Goal: Task Accomplishment & Management: Manage account settings

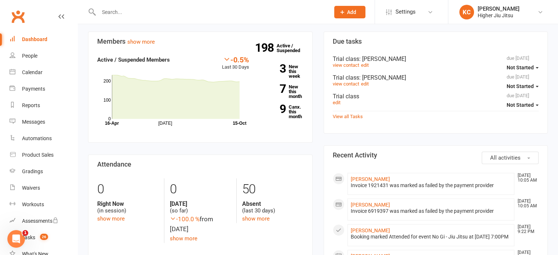
scroll to position [206, 0]
click at [172, 14] on input "text" at bounding box center [211, 12] width 228 height 10
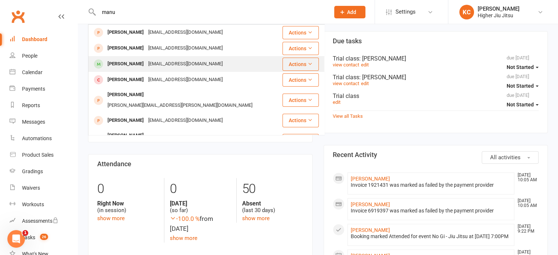
type input "manu"
click at [169, 61] on div "aman.somaratna99@gmail.com" at bounding box center [185, 64] width 79 height 11
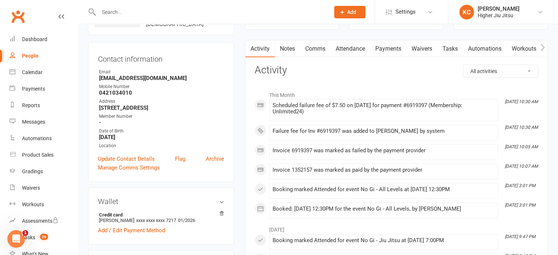
scroll to position [60, 0]
click at [386, 49] on link "Payments" at bounding box center [388, 48] width 36 height 17
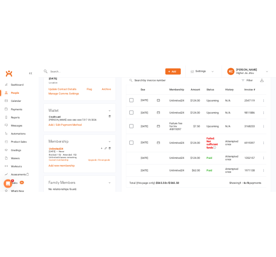
scroll to position [172, 0]
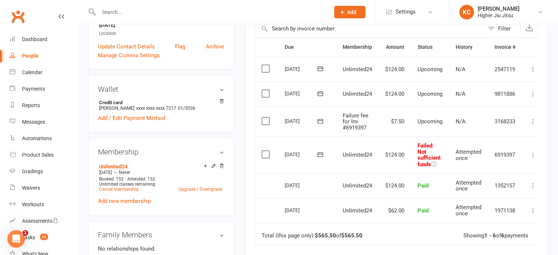
click at [265, 121] on label at bounding box center [267, 120] width 10 height 7
click at [265, 117] on input "checkbox" at bounding box center [264, 117] width 5 height 0
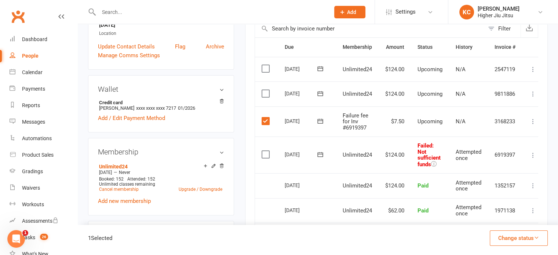
click at [522, 234] on button "Change status" at bounding box center [519, 237] width 58 height 15
click at [502, 217] on link "Skipped" at bounding box center [511, 218] width 73 height 15
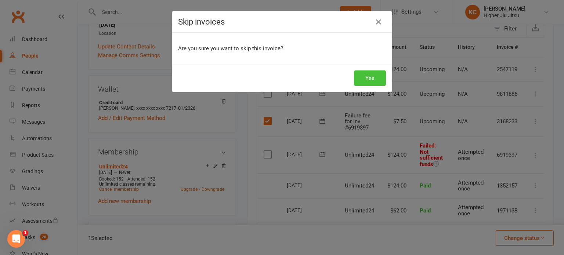
click at [373, 85] on button "Yes" at bounding box center [370, 77] width 32 height 15
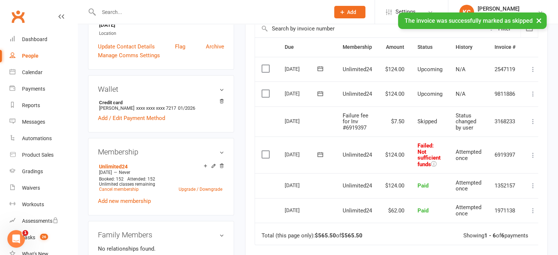
click at [262, 154] on label at bounding box center [267, 154] width 10 height 7
click at [262, 151] on input "checkbox" at bounding box center [264, 151] width 5 height 0
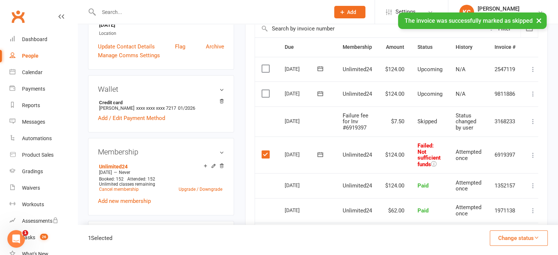
click at [521, 237] on button "Change status" at bounding box center [519, 237] width 58 height 15
click at [489, 217] on link "Skipped" at bounding box center [511, 218] width 73 height 15
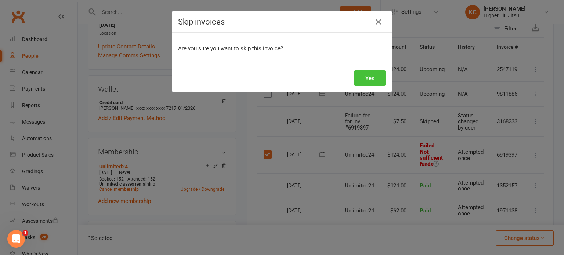
click at [371, 74] on button "Yes" at bounding box center [370, 77] width 32 height 15
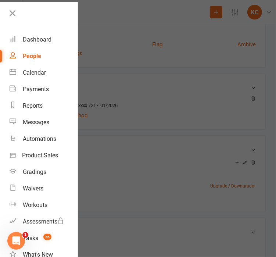
click at [101, 63] on div at bounding box center [138, 128] width 276 height 257
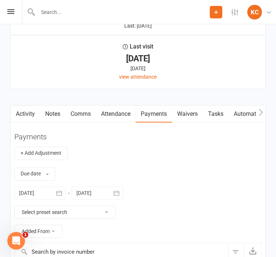
scroll to position [814, 0]
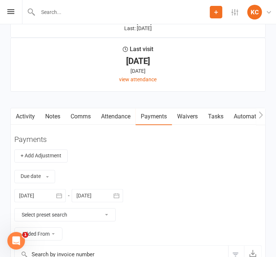
click at [55, 115] on link "Notes" at bounding box center [52, 116] width 25 height 17
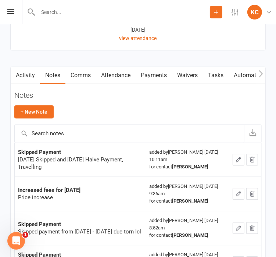
scroll to position [856, 0]
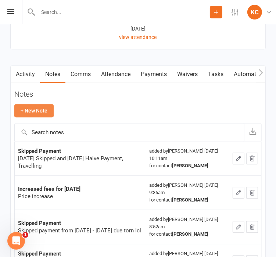
click at [41, 108] on button "+ New Note" at bounding box center [33, 110] width 39 height 13
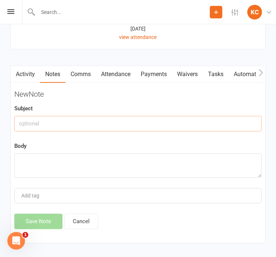
click at [29, 124] on input "text" at bounding box center [137, 123] width 247 height 15
type input "Skipped Payment"
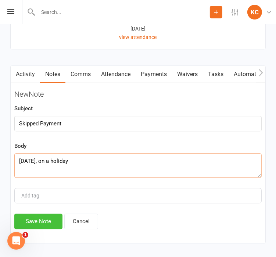
type textarea "15 Oct, on a holiday"
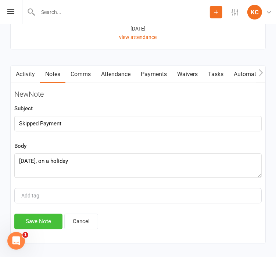
click at [33, 221] on button "Save Note" at bounding box center [38, 220] width 48 height 15
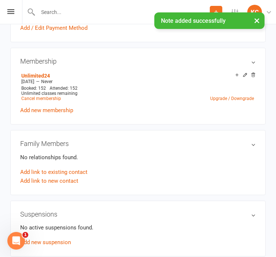
scroll to position [259, 0]
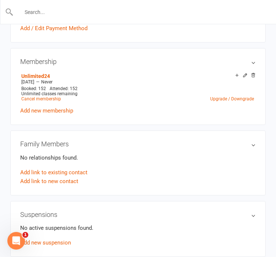
click at [98, 15] on input "text" at bounding box center [138, 12] width 249 height 10
paste input "angharadwhite@yahoo.com.au"
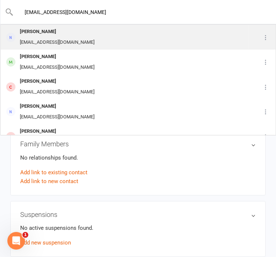
type input "angharadwhite@yahoo.com.au"
click at [79, 32] on div "Angharad Withers" at bounding box center [57, 31] width 79 height 11
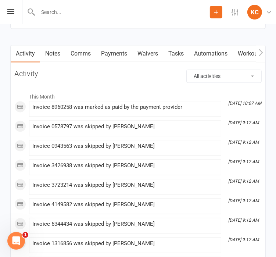
scroll to position [677, 0]
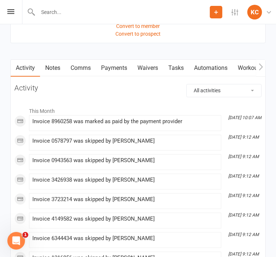
click at [59, 65] on link "Notes" at bounding box center [52, 68] width 25 height 17
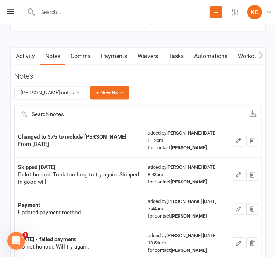
scroll to position [672, 0]
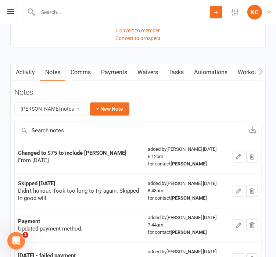
click at [29, 73] on link "Activity" at bounding box center [25, 72] width 29 height 17
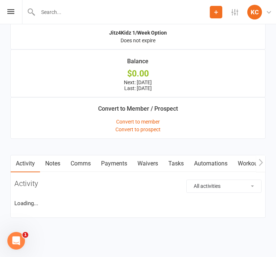
scroll to position [672, 0]
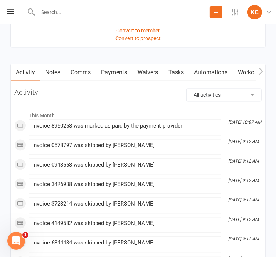
click at [53, 69] on link "Notes" at bounding box center [52, 72] width 25 height 17
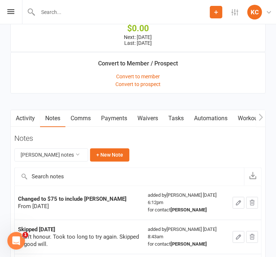
scroll to position [672, 0]
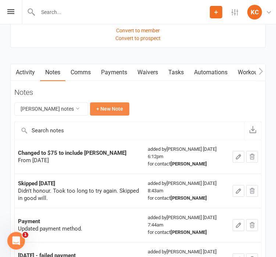
click at [113, 113] on button "+ New Note" at bounding box center [109, 108] width 39 height 13
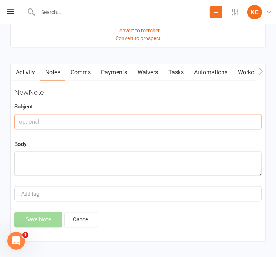
click at [87, 123] on input "text" at bounding box center [137, 121] width 247 height 15
type input "Pause membership"
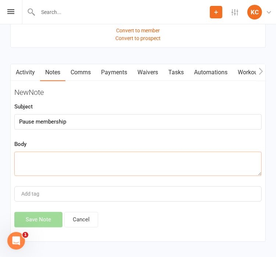
click at [61, 163] on textarea at bounding box center [137, 164] width 247 height 24
type textarea "U"
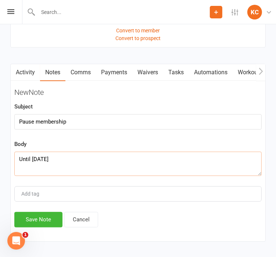
type textarea "Until Feb 2026"
click at [40, 214] on button "Save Note" at bounding box center [38, 219] width 48 height 15
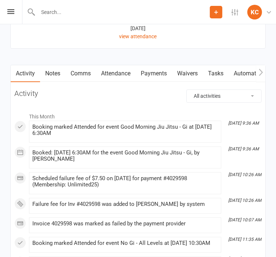
scroll to position [881, 0]
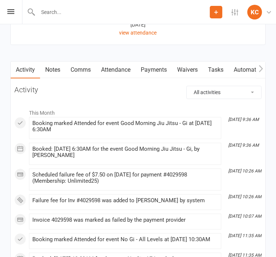
click at [161, 66] on link "Payments" at bounding box center [153, 69] width 36 height 17
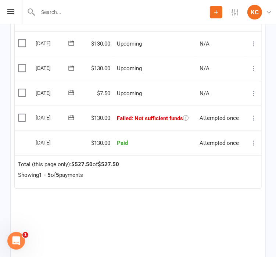
drag, startPoint x: 134, startPoint y: 114, endPoint x: 184, endPoint y: 116, distance: 49.6
click at [183, 116] on span ": Not sufficient funds" at bounding box center [156, 118] width 51 height 7
copy span "Not sufficient funds"
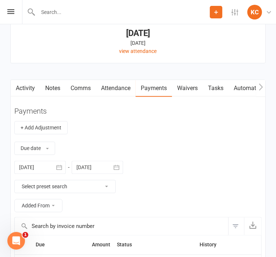
scroll to position [860, 0]
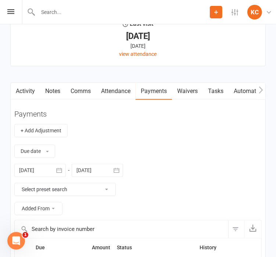
click at [80, 90] on link "Comms" at bounding box center [80, 91] width 30 height 17
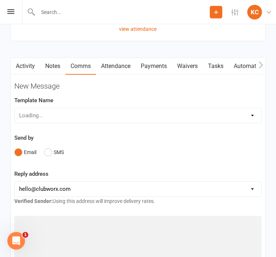
scroll to position [888, 0]
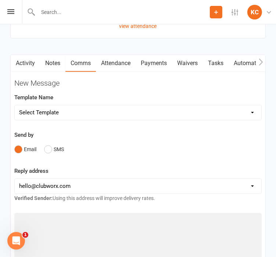
click at [69, 116] on select "Select Template [Email] Let's Reconnect! [Email] Still Interested? [Email] Stil…" at bounding box center [138, 112] width 246 height 15
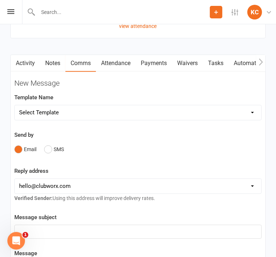
select select "20"
click at [15, 105] on select "Select Template [Email] Let's Reconnect! [Email] Still Interested? [Email] Stil…" at bounding box center [138, 112] width 246 height 15
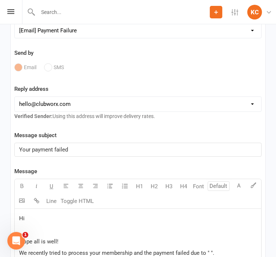
scroll to position [970, 0]
click at [79, 104] on select "[EMAIL_ADDRESS][DOMAIN_NAME] [PERSON_NAME][EMAIL_ADDRESS][DOMAIN_NAME] [PERSON_…" at bounding box center [138, 103] width 246 height 15
select select "1"
click at [15, 96] on select "[EMAIL_ADDRESS][DOMAIN_NAME] [PERSON_NAME][EMAIL_ADDRESS][DOMAIN_NAME] [PERSON_…" at bounding box center [138, 103] width 246 height 15
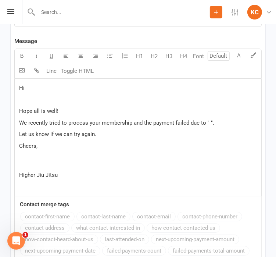
scroll to position [1110, 0]
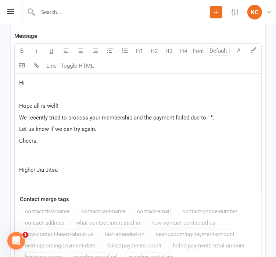
click at [60, 82] on p "Hi" at bounding box center [137, 82] width 237 height 9
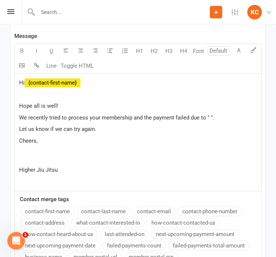
click at [43, 207] on button "contact-first-name" at bounding box center [47, 211] width 54 height 10
click at [112, 129] on p "Let us know if we can try again." at bounding box center [137, 128] width 237 height 9
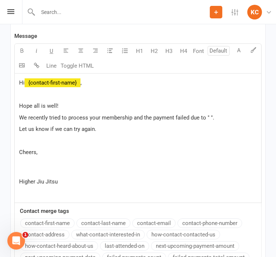
click at [44, 167] on p "Cheers," at bounding box center [137, 161] width 237 height 26
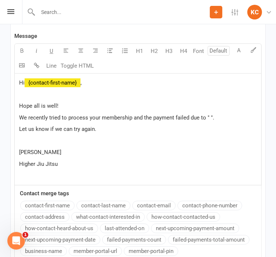
click at [209, 117] on span "We recently tried to process your membership and the payment failed due to " "." at bounding box center [116, 117] width 195 height 7
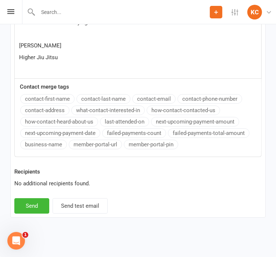
scroll to position [1232, 0]
click at [29, 210] on button "Send" at bounding box center [31, 205] width 35 height 15
select select
select select "0"
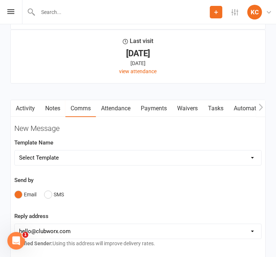
scroll to position [841, 0]
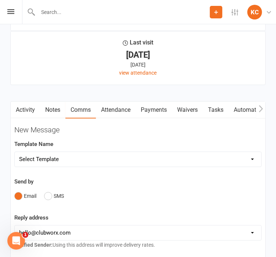
click at [154, 110] on link "Payments" at bounding box center [153, 109] width 36 height 17
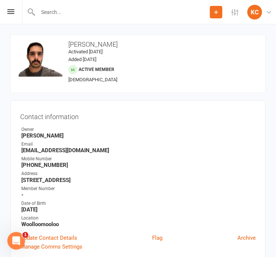
click at [88, 42] on h3 "[PERSON_NAME]" at bounding box center [138, 44] width 243 height 7
copy h3 "[PERSON_NAME]"
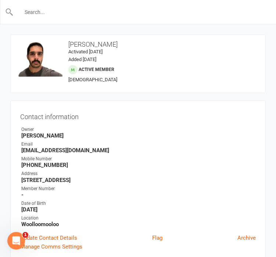
click at [88, 14] on input "text" at bounding box center [138, 12] width 249 height 10
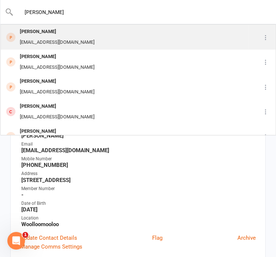
type input "[PERSON_NAME]"
click at [86, 42] on div "[PERSON_NAME] [EMAIL_ADDRESS][DOMAIN_NAME]" at bounding box center [124, 37] width 247 height 24
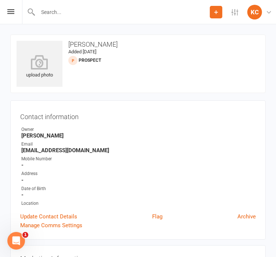
click at [66, 149] on strong "[EMAIL_ADDRESS][DOMAIN_NAME]" at bounding box center [138, 150] width 234 height 7
copy render-form-field "[EMAIL_ADDRESS][DOMAIN_NAME]"
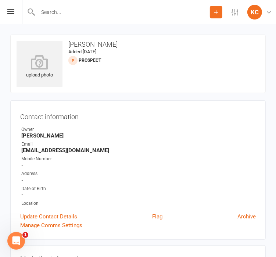
click at [147, 172] on div "Address" at bounding box center [138, 173] width 234 height 7
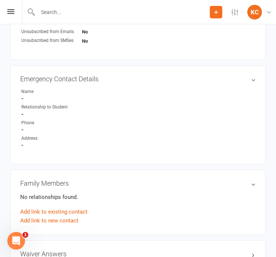
scroll to position [311, 0]
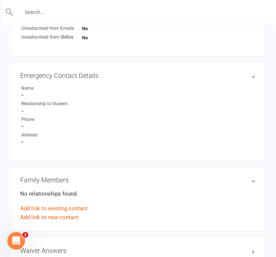
click at [87, 14] on input "text" at bounding box center [138, 12] width 249 height 10
paste input "[PERSON_NAME]"
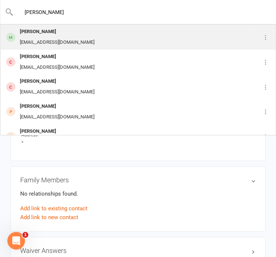
type input "[PERSON_NAME]"
click at [75, 38] on div "[PERSON_NAME] [EMAIL_ADDRESS][DOMAIN_NAME]" at bounding box center [124, 37] width 247 height 24
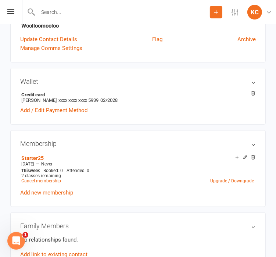
scroll to position [190, 0]
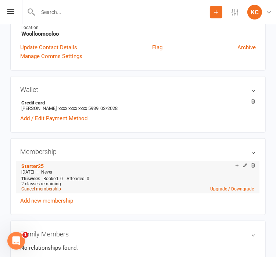
click at [33, 189] on link "Cancel membership" at bounding box center [41, 188] width 40 height 5
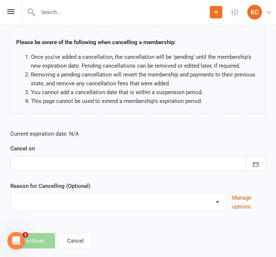
scroll to position [46, 0]
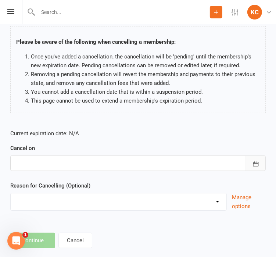
click at [255, 166] on icon "button" at bounding box center [256, 163] width 6 height 5
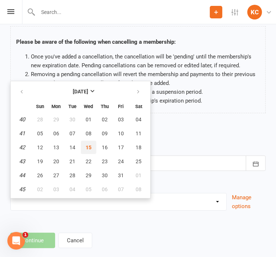
click at [87, 146] on span "15" at bounding box center [89, 147] width 6 height 6
type input "[DATE]"
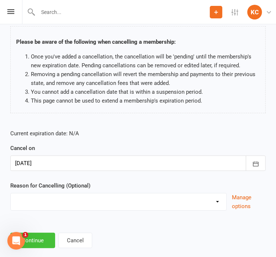
click at [38, 242] on button "Continue" at bounding box center [32, 239] width 45 height 15
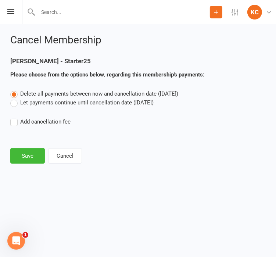
scroll to position [0, 0]
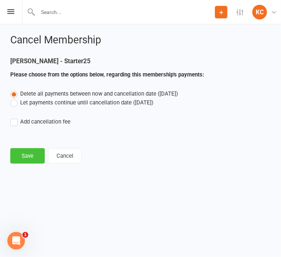
click at [32, 153] on button "Save" at bounding box center [27, 155] width 34 height 15
